Goal: Download file/media

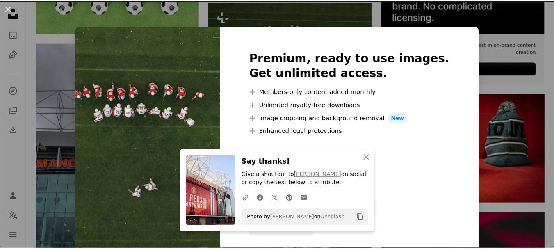
scroll to position [337, 0]
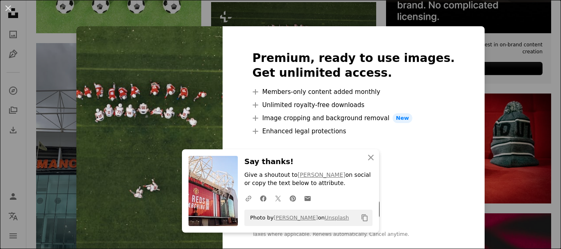
click at [478, 47] on div "An X shape An X shape Close Say thanks! Give a shoutout to [PERSON_NAME] on soc…" at bounding box center [280, 124] width 561 height 249
